Goal: Task Accomplishment & Management: Use online tool/utility

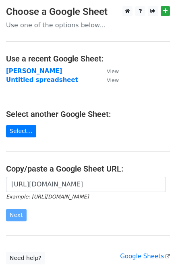
scroll to position [53, 0]
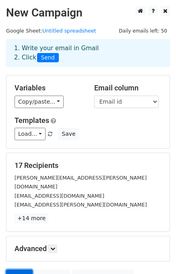
click at [17, 270] on link "Send" at bounding box center [19, 277] width 27 height 15
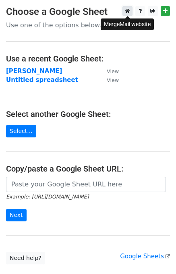
click at [126, 10] on icon at bounding box center [127, 11] width 5 height 6
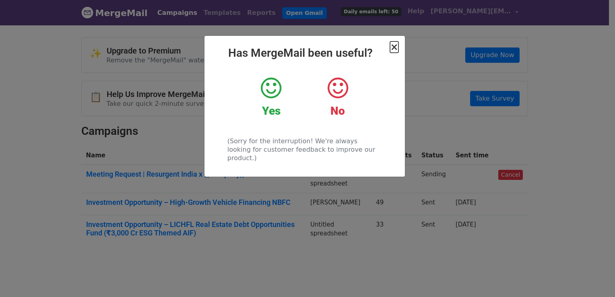
click at [391, 48] on span "×" at bounding box center [394, 46] width 8 height 11
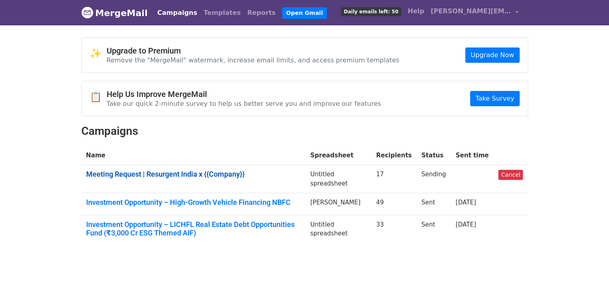
click at [235, 173] on link "Meeting Request | Resurgent India x {{Company}}" at bounding box center [193, 174] width 214 height 9
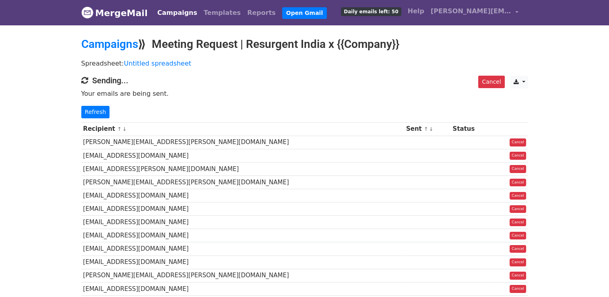
drag, startPoint x: 88, startPoint y: 81, endPoint x: 83, endPoint y: 78, distance: 5.6
click at [83, 78] on span at bounding box center [85, 81] width 9 height 10
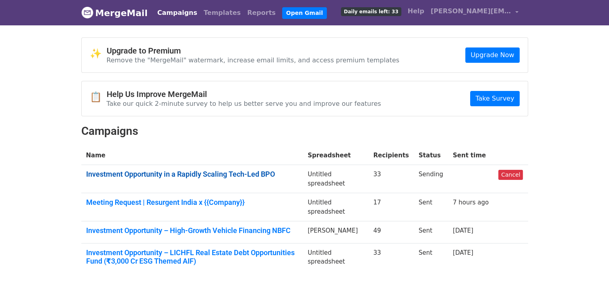
click at [210, 175] on link "Investment Opportunity in a Rapidly Scaling Tech-Led BPO" at bounding box center [192, 174] width 212 height 9
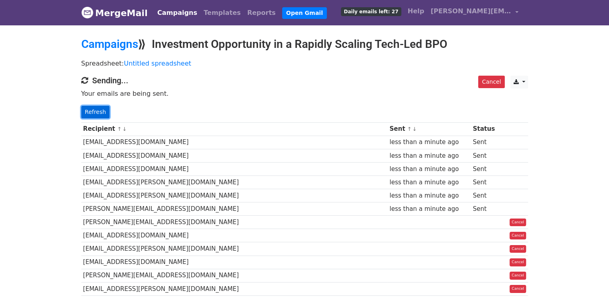
click at [87, 107] on link "Refresh" at bounding box center [95, 112] width 29 height 12
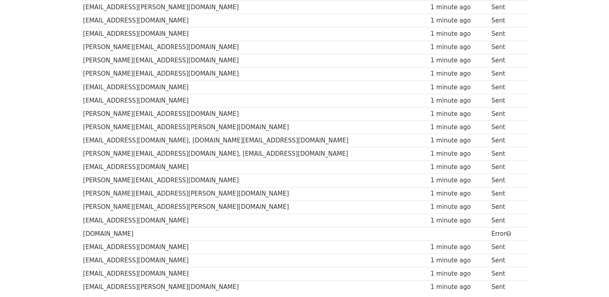
scroll to position [344, 0]
